Goal: Task Accomplishment & Management: Complete application form

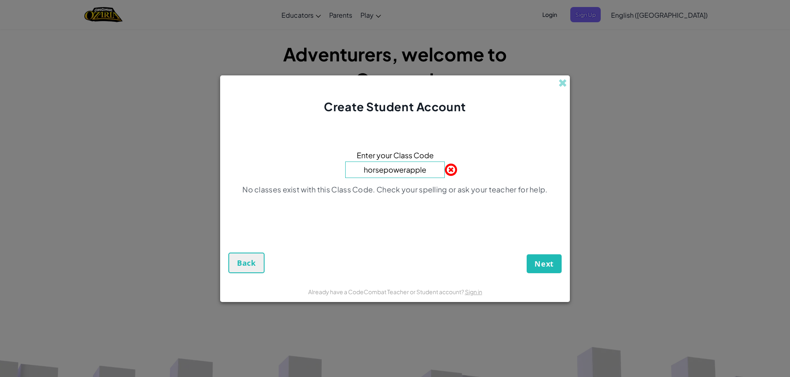
type input "horsepowerapple"
click at [527, 254] on button "Next" at bounding box center [544, 263] width 35 height 19
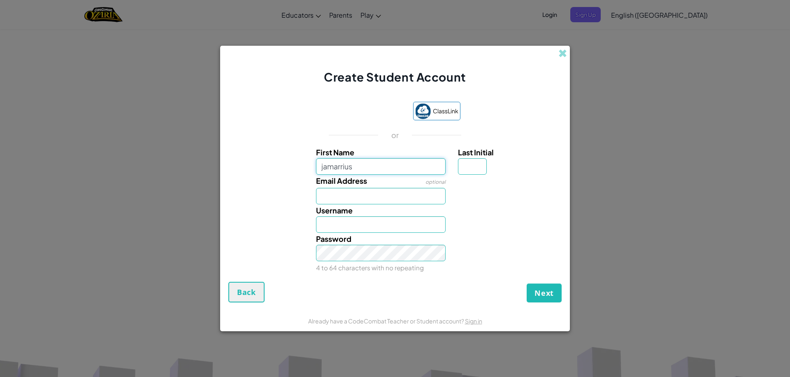
type input "jamarrius"
type input "Jamarrius"
click at [405, 193] on input "Email Address" at bounding box center [381, 196] width 130 height 16
click at [401, 202] on input "Email Address" at bounding box center [381, 196] width 130 height 16
click at [461, 162] on input "Last Initial" at bounding box center [472, 166] width 29 height 16
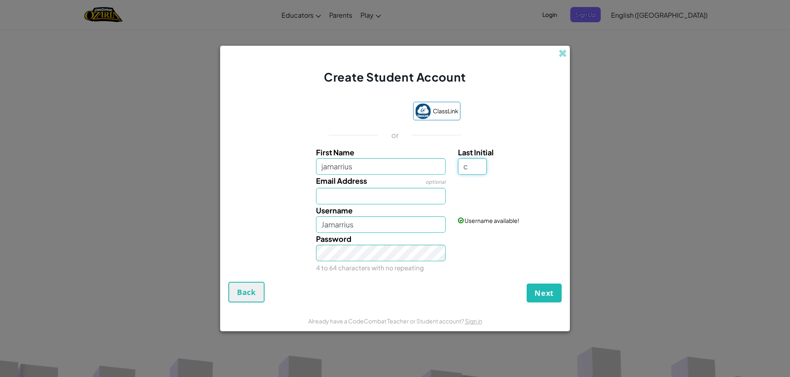
type input "c"
click at [527, 283] on button "Next" at bounding box center [544, 292] width 35 height 19
click at [386, 226] on input "JamarriusC" at bounding box center [381, 224] width 130 height 16
type input "J"
type input "chatmanj1037"
